Goal: Task Accomplishment & Management: Manage account settings

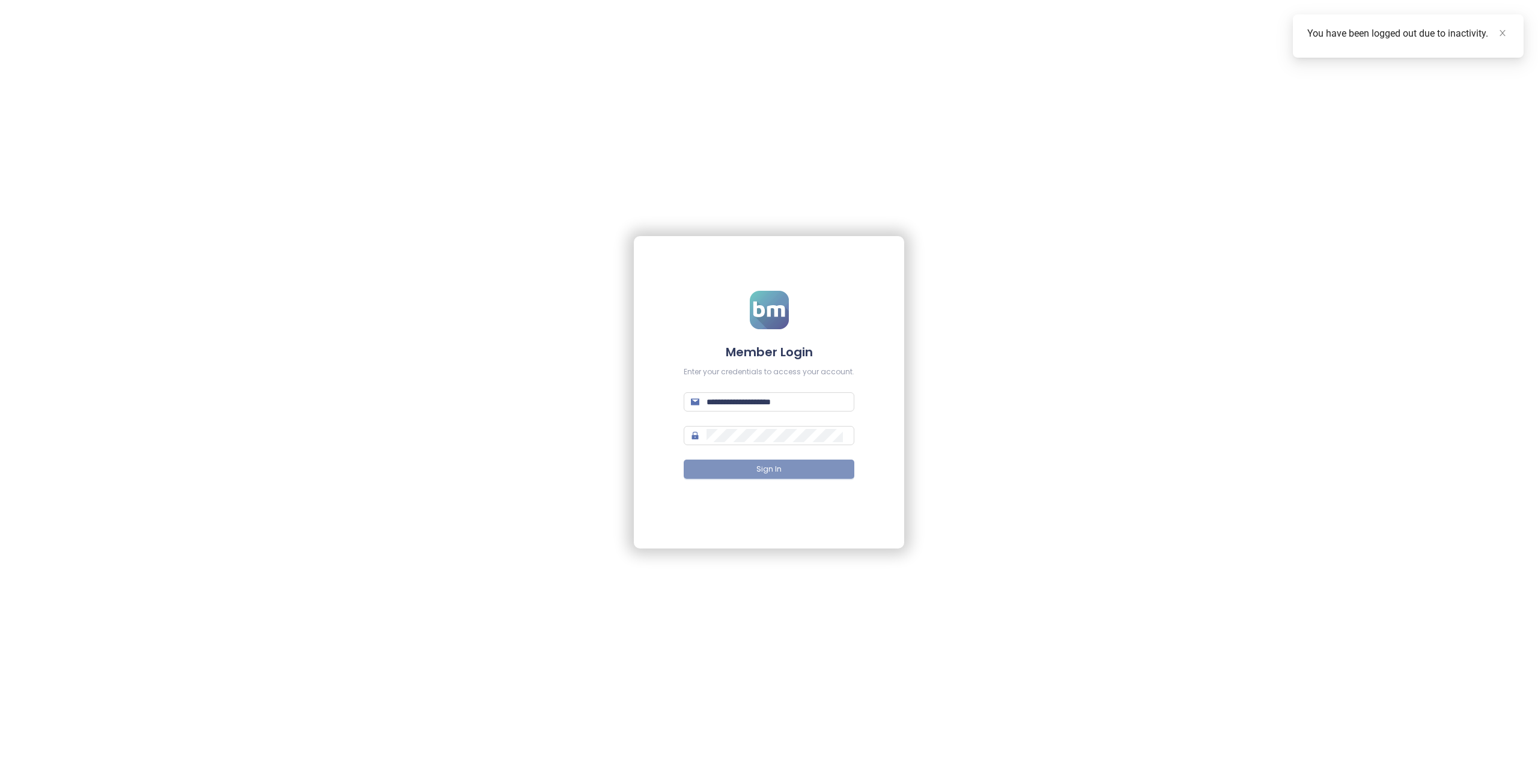
click at [752, 459] on button "Sign In" at bounding box center [769, 469] width 171 height 19
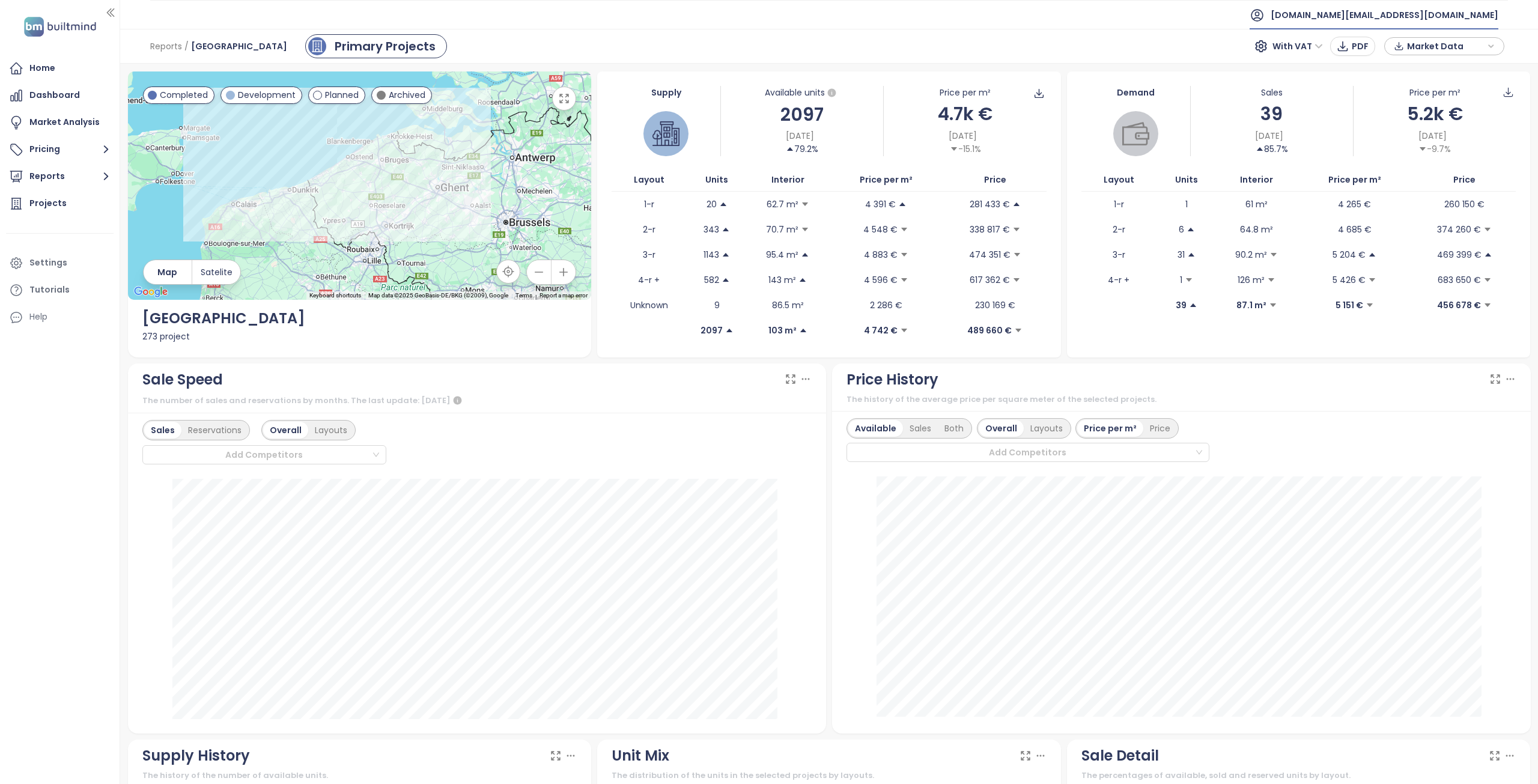
click at [1475, 14] on span "test.eu@builtmind.com" at bounding box center [1384, 15] width 228 height 29
click at [1414, 53] on span "Log out" at bounding box center [1404, 48] width 31 height 12
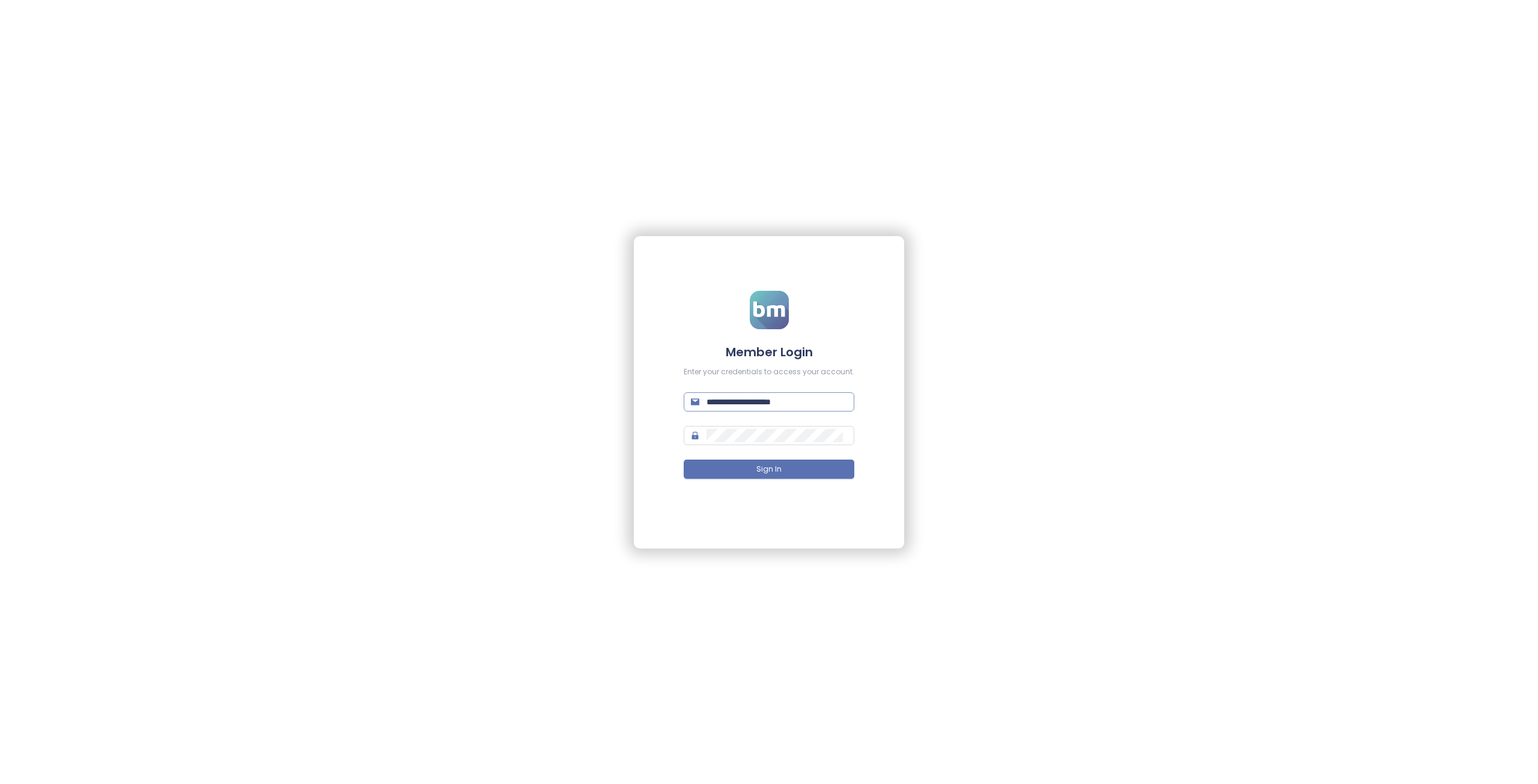
click at [818, 404] on input "**********" at bounding box center [777, 402] width 141 height 13
type input "**********"
click at [794, 465] on button "Sign In" at bounding box center [769, 469] width 171 height 19
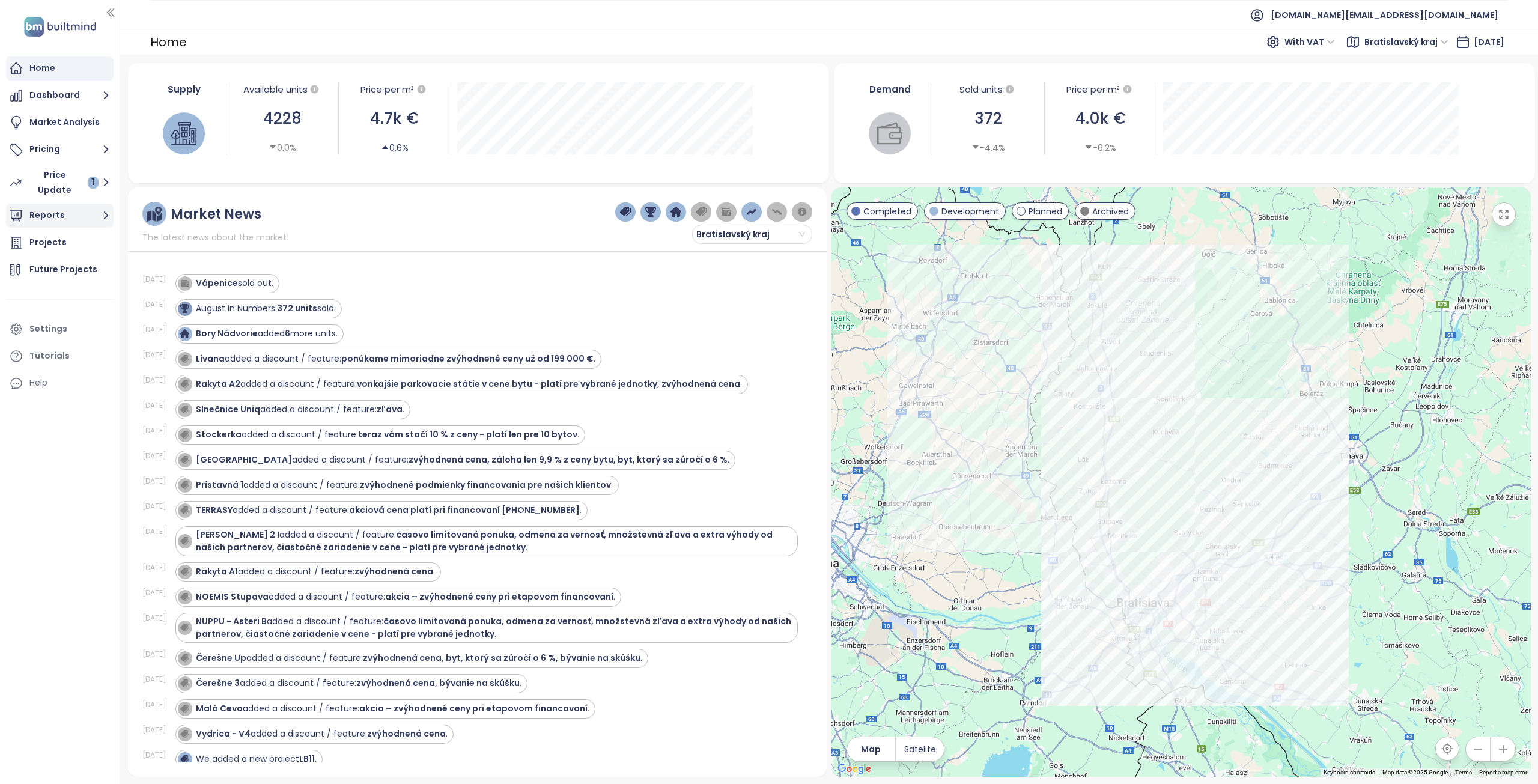
drag, startPoint x: 43, startPoint y: 242, endPoint x: 73, endPoint y: 222, distance: 36.1
click at [43, 242] on div "Projects" at bounding box center [48, 242] width 37 height 15
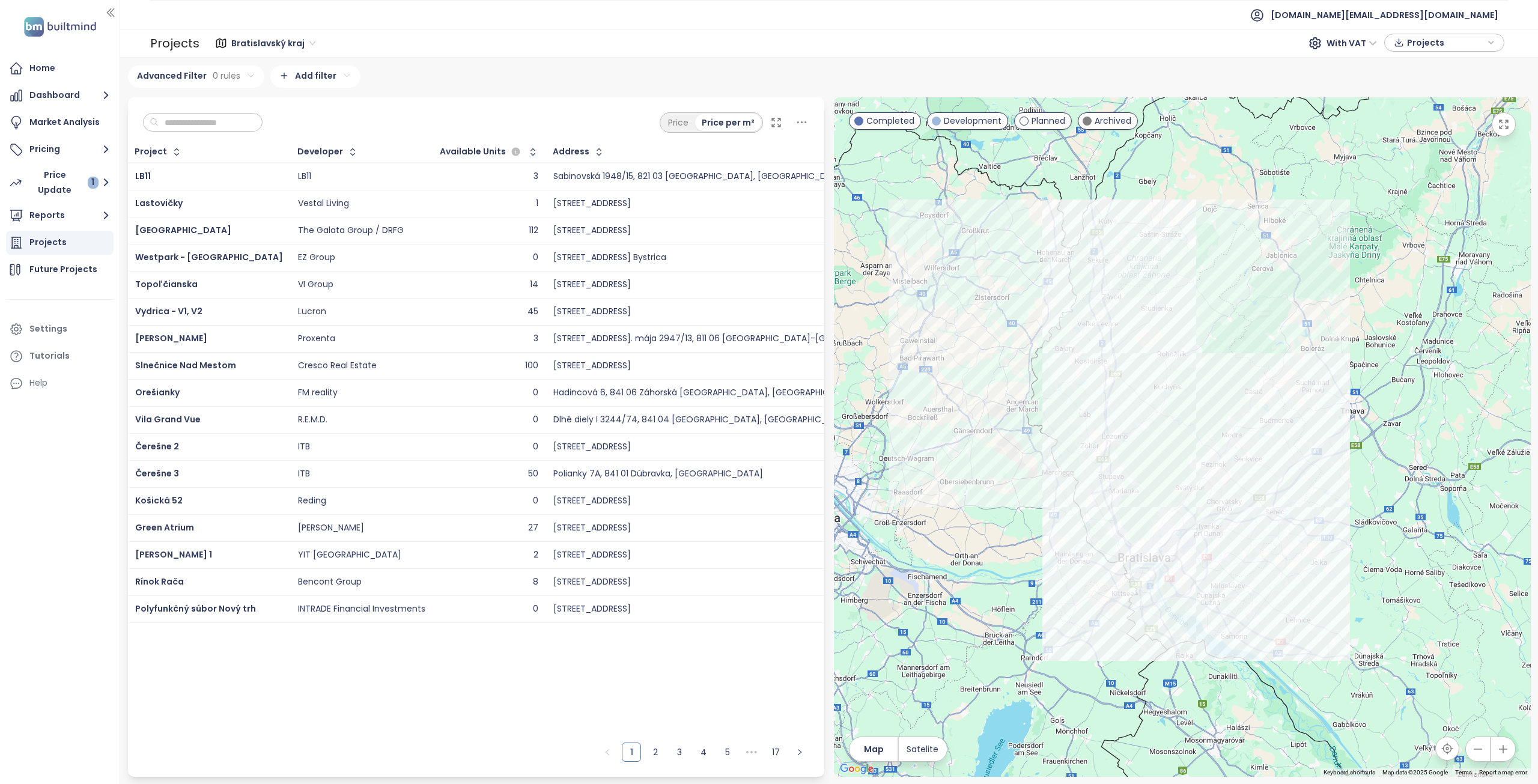
click at [208, 126] on input "text" at bounding box center [207, 122] width 97 height 18
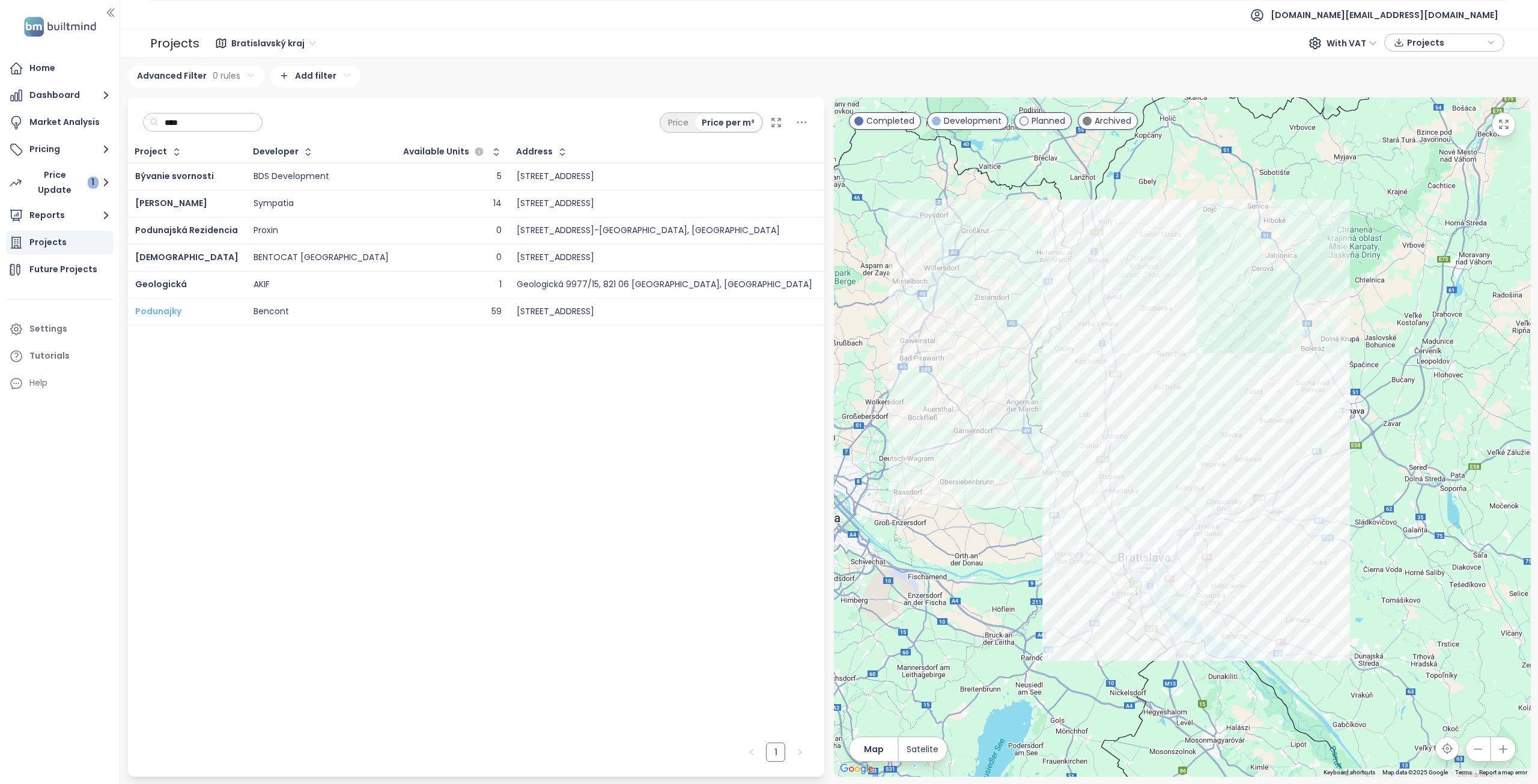
type input "****"
click at [170, 314] on span "Podunajky" at bounding box center [158, 310] width 47 height 12
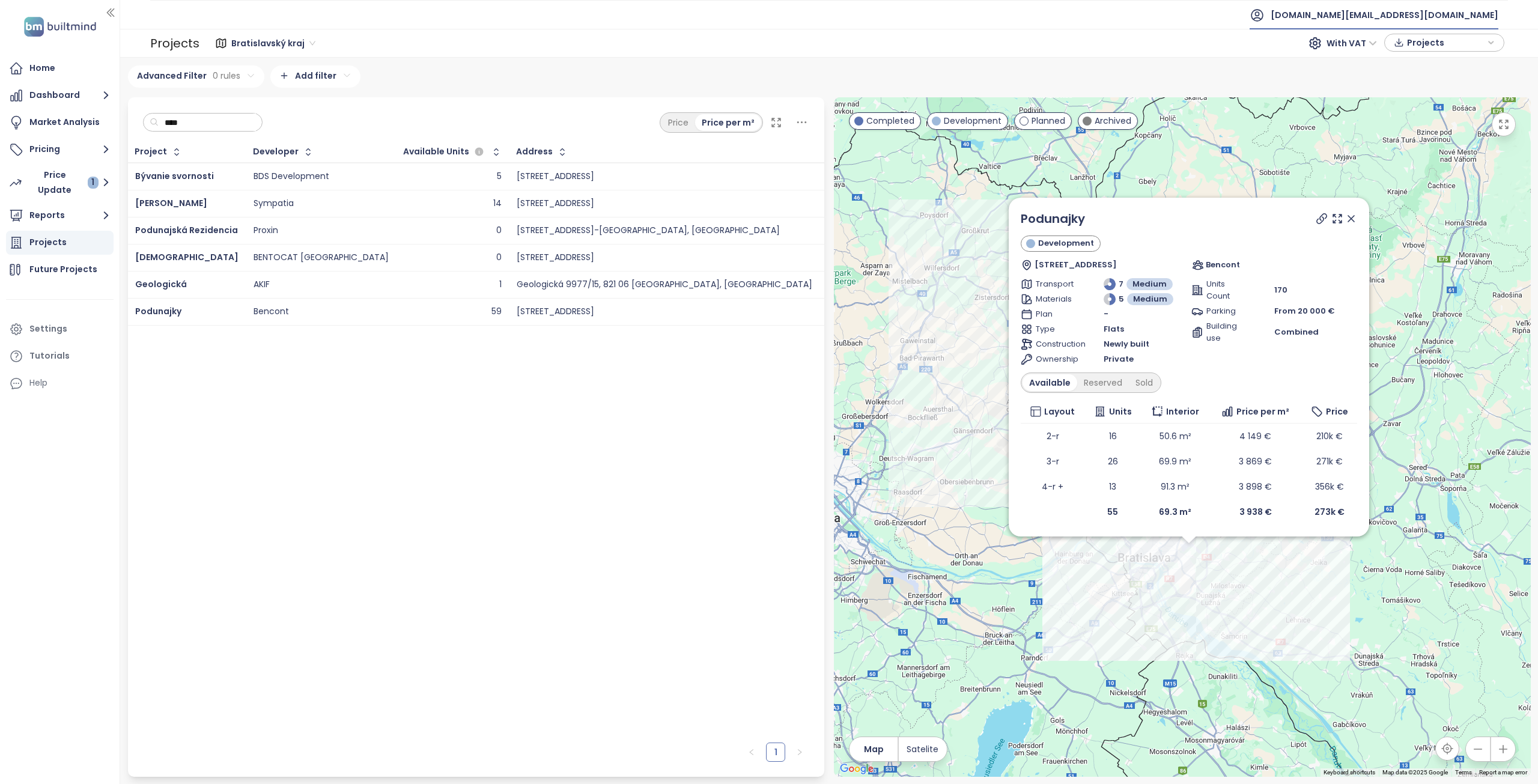
click at [1419, 17] on span "[DOMAIN_NAME][EMAIL_ADDRESS][DOMAIN_NAME]" at bounding box center [1384, 15] width 228 height 29
click at [1407, 50] on span "Log out" at bounding box center [1404, 48] width 31 height 12
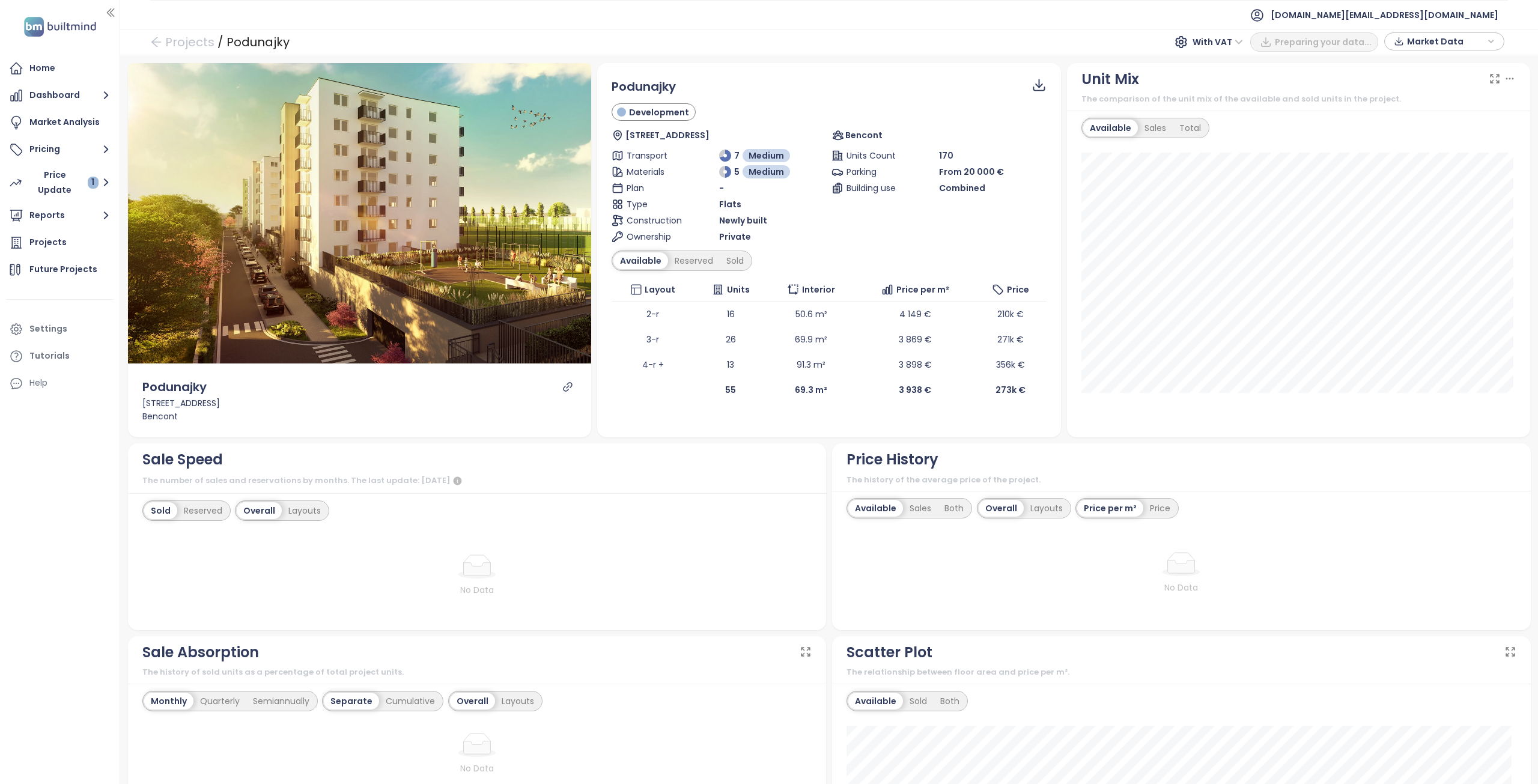
click at [686, 258] on div "Reserved" at bounding box center [694, 261] width 51 height 17
click at [736, 266] on div "Sold" at bounding box center [734, 261] width 31 height 17
click at [634, 267] on div "Available" at bounding box center [639, 261] width 51 height 17
